Goal: Information Seeking & Learning: Learn about a topic

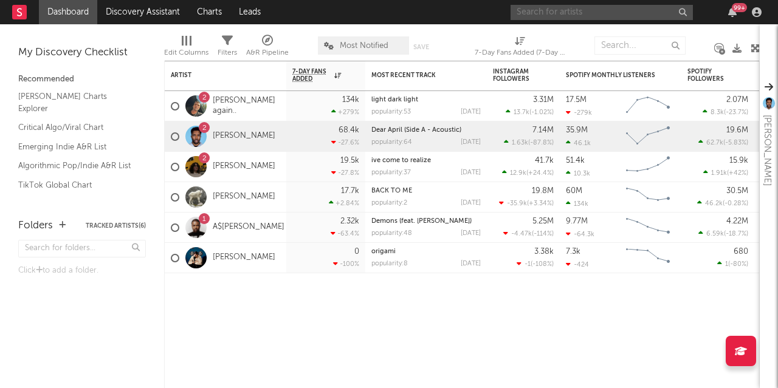
click at [588, 6] on input "text" at bounding box center [601, 12] width 182 height 15
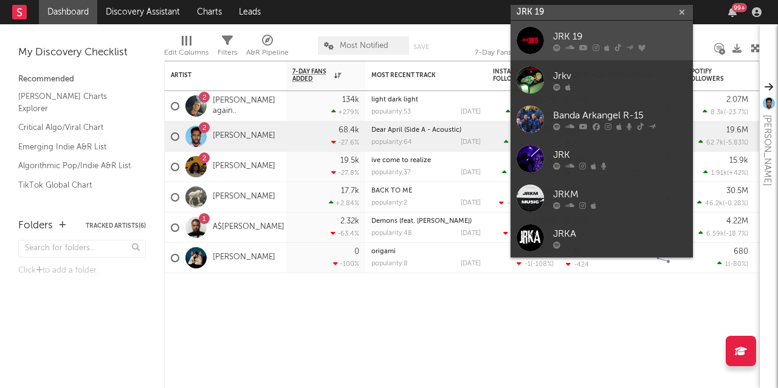
type input "JRK 19"
click at [548, 37] on link "JRK 19" at bounding box center [601, 40] width 182 height 39
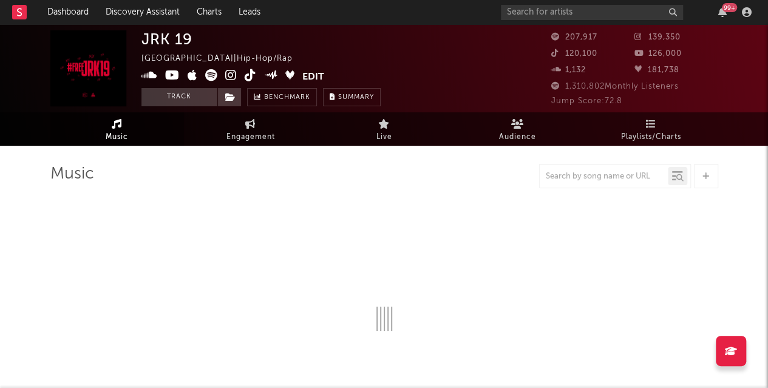
select select "6m"
